Goal: Information Seeking & Learning: Learn about a topic

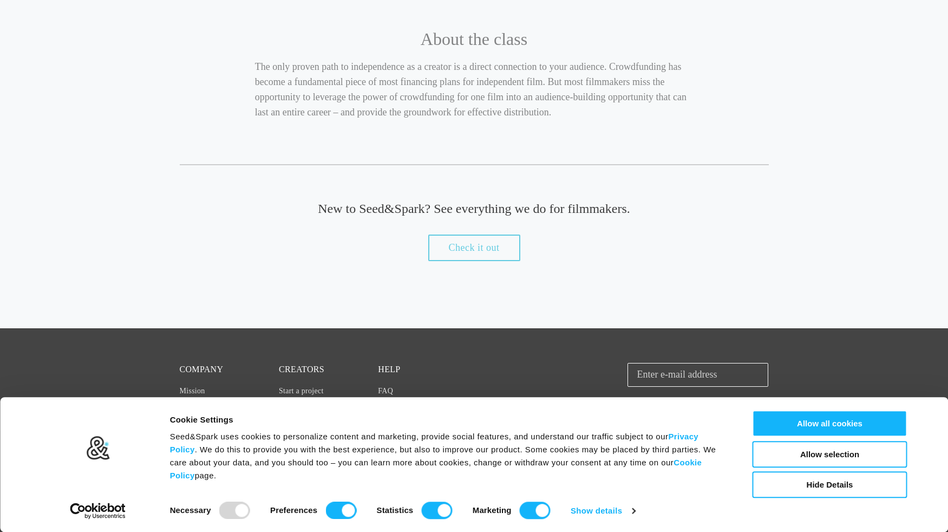
scroll to position [1085, 0]
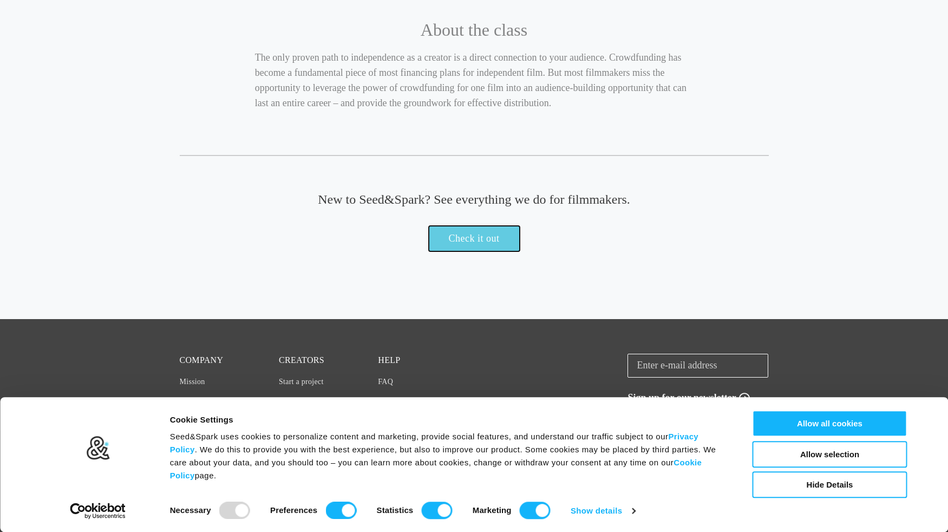
click at [448, 248] on link "Check it out" at bounding box center [474, 238] width 92 height 27
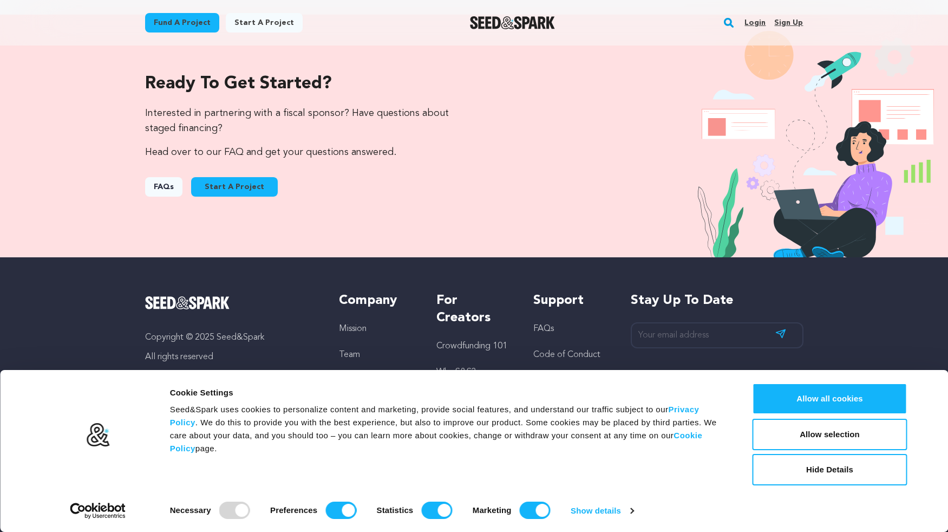
scroll to position [1110, 0]
click at [861, 401] on button "Allow all cookies" at bounding box center [829, 398] width 155 height 31
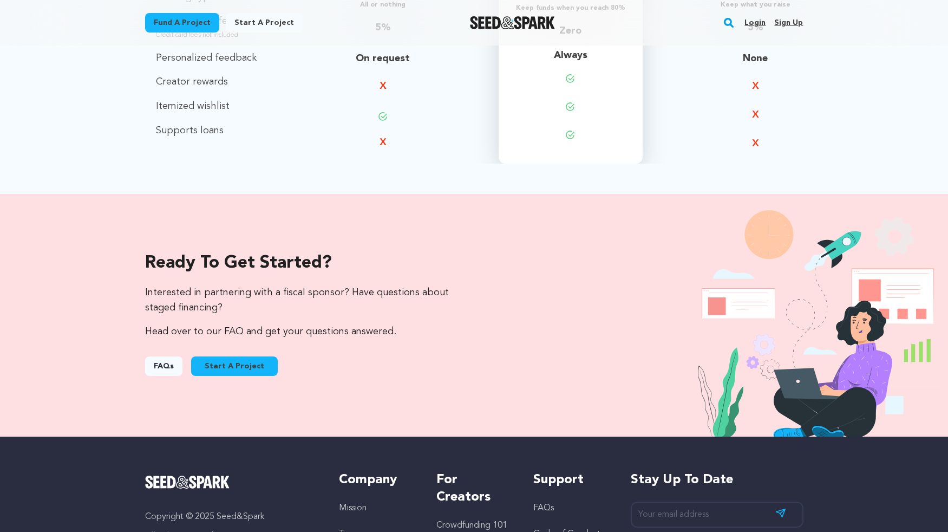
scroll to position [946, 0]
